Goal: Information Seeking & Learning: Learn about a topic

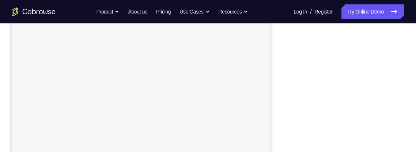
scroll to position [164, 0]
click at [406, 55] on div "Your Support Agent Your Customer Web iOS Android Next Steps We’d be happy to gi…" at bounding box center [208, 100] width 416 height 483
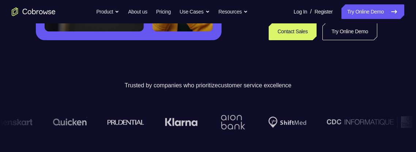
scroll to position [211, 0]
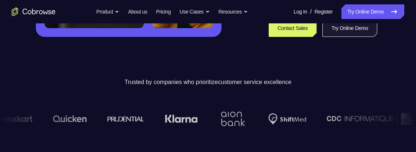
click at [364, 33] on link "Try Online Demo" at bounding box center [350, 28] width 55 height 18
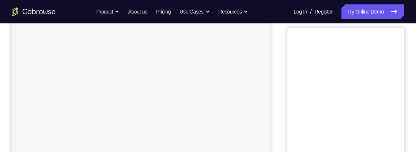
scroll to position [88, 0]
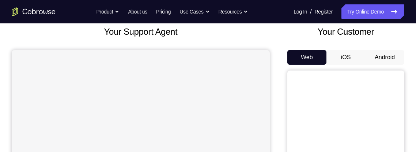
click at [385, 57] on button "Android" at bounding box center [385, 57] width 39 height 15
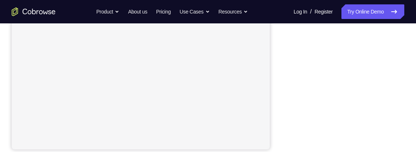
scroll to position [190, 0]
